Goal: Task Accomplishment & Management: Use online tool/utility

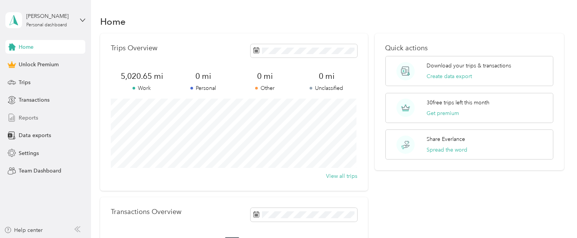
click at [34, 120] on span "Reports" at bounding box center [28, 118] width 19 height 8
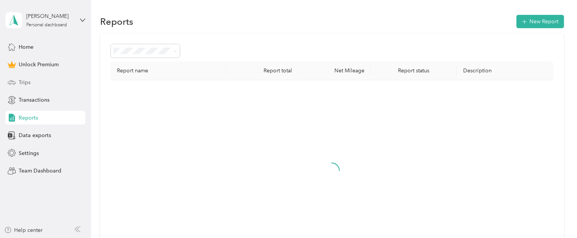
click at [32, 78] on div "Trips" at bounding box center [45, 82] width 80 height 14
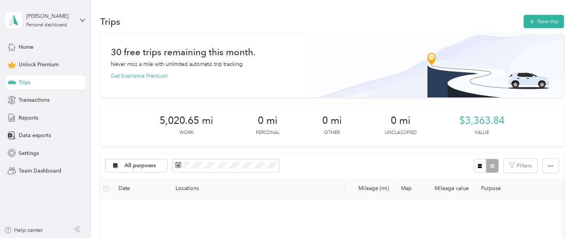
scroll to position [91, 0]
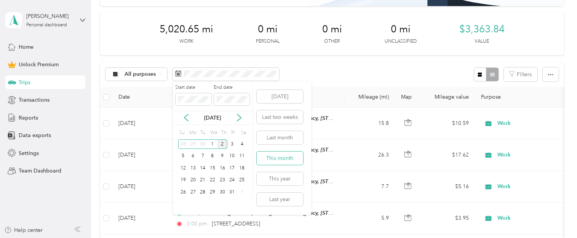
click at [278, 160] on button "This month" at bounding box center [280, 158] width 46 height 13
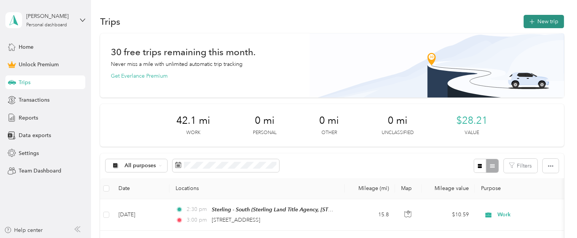
click at [537, 20] on button "New trip" at bounding box center [544, 21] width 40 height 13
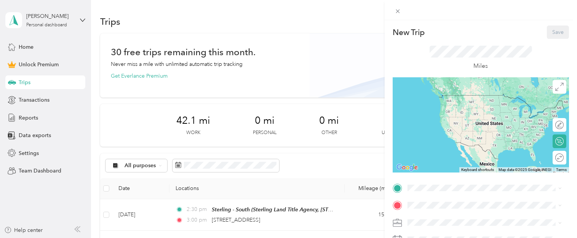
click at [445, 126] on span "Sterling Land Title Agency, [STREET_ADDRESS][US_STATE], [GEOGRAPHIC_DATA], [GEO…" at bounding box center [479, 132] width 114 height 22
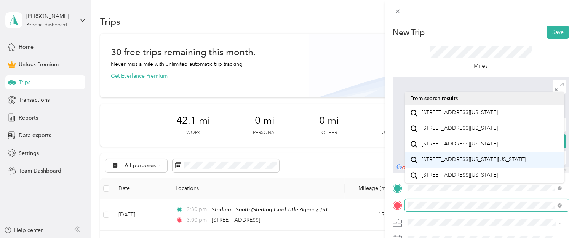
scroll to position [13, 0]
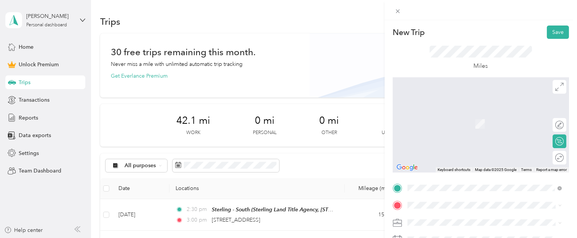
click at [447, 131] on span "[STREET_ADDRESS][US_STATE]" at bounding box center [460, 128] width 76 height 7
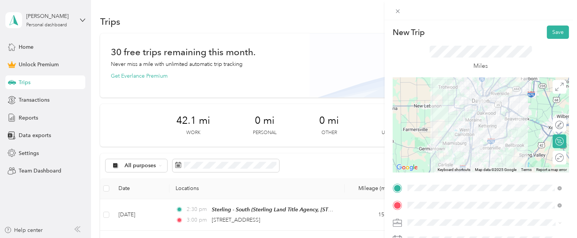
click at [425, 117] on li "Work" at bounding box center [485, 113] width 160 height 13
click at [559, 157] on div "Round trip" at bounding box center [560, 158] width 14 height 14
click at [551, 157] on div at bounding box center [556, 158] width 16 height 8
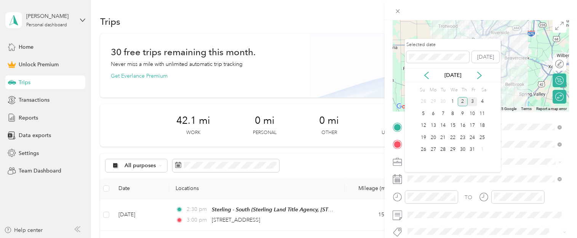
click at [472, 101] on div "3" at bounding box center [473, 102] width 10 height 10
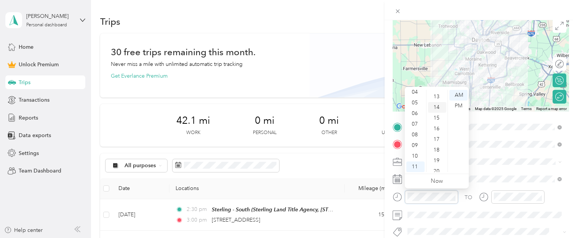
scroll to position [0, 0]
click at [439, 94] on div "00" at bounding box center [437, 95] width 18 height 11
click at [416, 153] on div "10" at bounding box center [415, 156] width 18 height 11
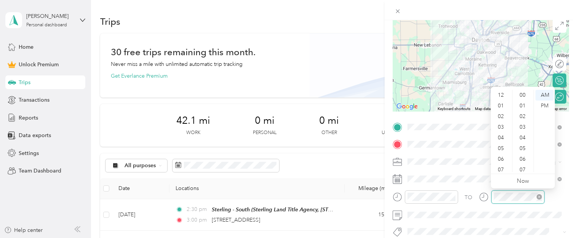
scroll to position [46, 0]
click at [503, 159] on div "10" at bounding box center [501, 156] width 18 height 11
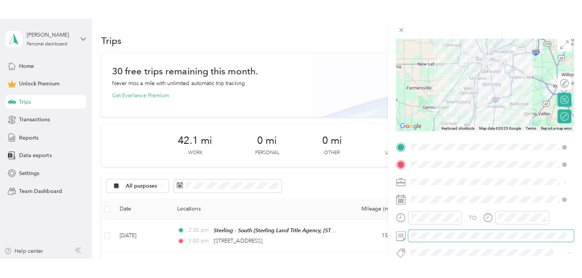
scroll to position [0, 0]
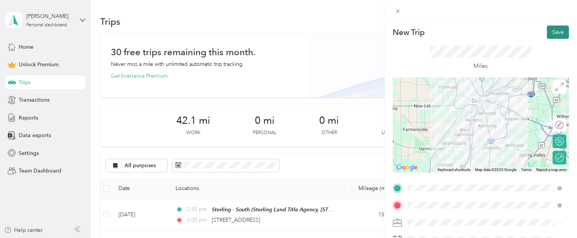
click at [554, 29] on button "Save" at bounding box center [558, 32] width 22 height 13
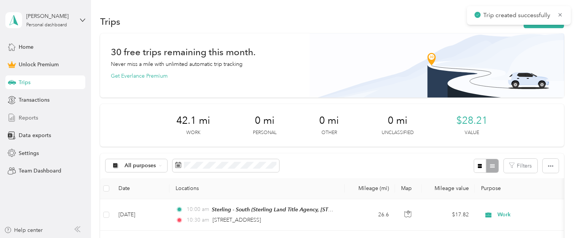
click at [32, 116] on span "Reports" at bounding box center [28, 118] width 19 height 8
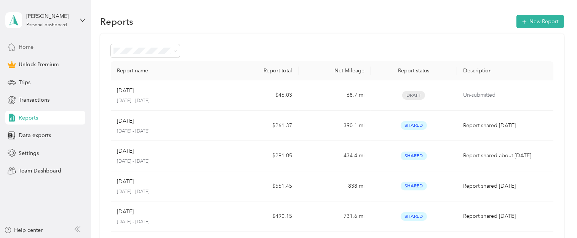
click at [29, 47] on span "Home" at bounding box center [26, 47] width 15 height 8
